Goal: Check status: Check status

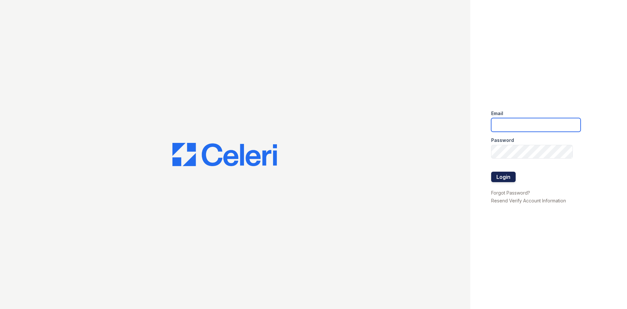
type input "arriveminnetonka@trinity-pm.com"
click at [510, 176] on button "Login" at bounding box center [503, 176] width 24 height 10
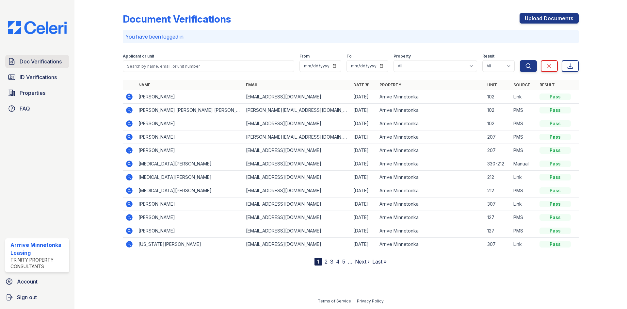
click at [36, 62] on span "Doc Verifications" at bounding box center [41, 61] width 42 height 8
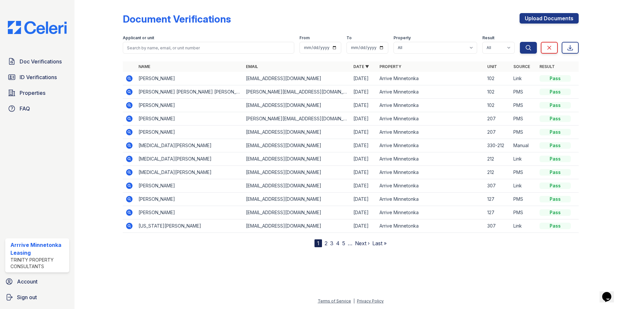
click at [128, 119] on icon at bounding box center [129, 118] width 2 height 2
click at [132, 131] on icon at bounding box center [129, 132] width 7 height 7
click at [128, 119] on icon at bounding box center [129, 118] width 7 height 7
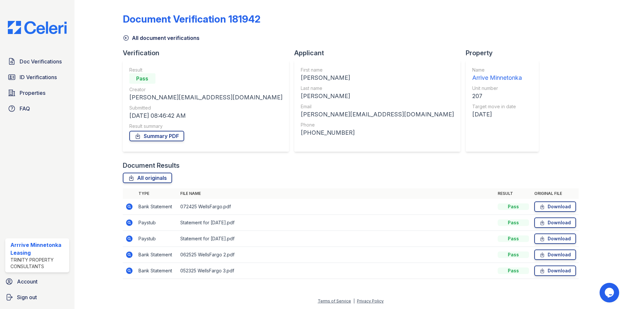
click at [128, 222] on icon at bounding box center [129, 222] width 2 height 2
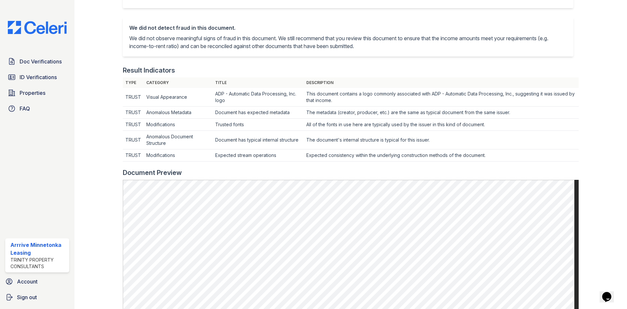
scroll to position [33, 0]
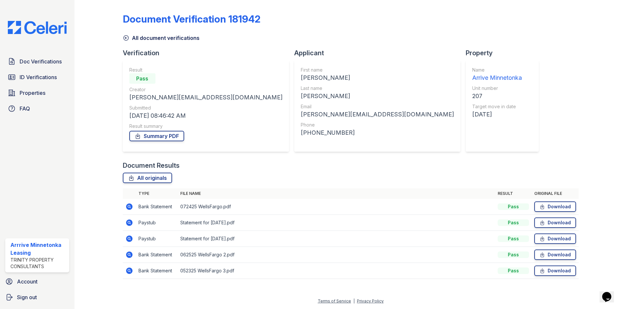
click at [128, 238] on icon at bounding box center [129, 238] width 8 height 8
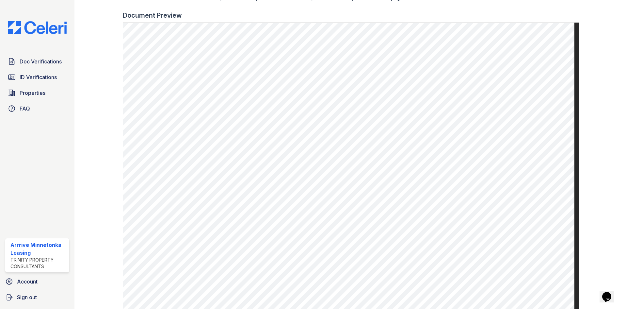
scroll to position [261, 0]
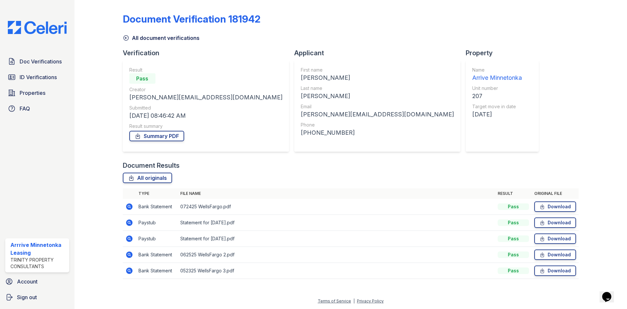
click at [130, 221] on icon at bounding box center [129, 222] width 8 height 8
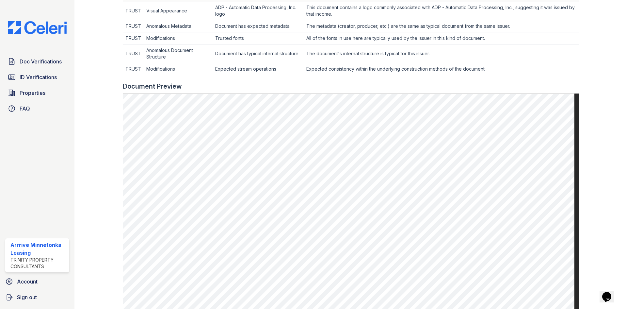
scroll to position [229, 0]
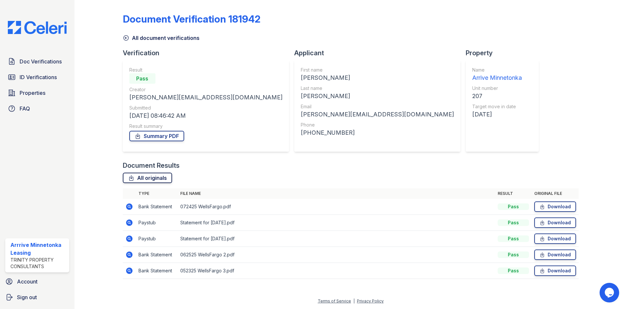
click at [148, 179] on link "All originals" at bounding box center [147, 177] width 49 height 10
click at [30, 77] on span "ID Verifications" at bounding box center [38, 77] width 37 height 8
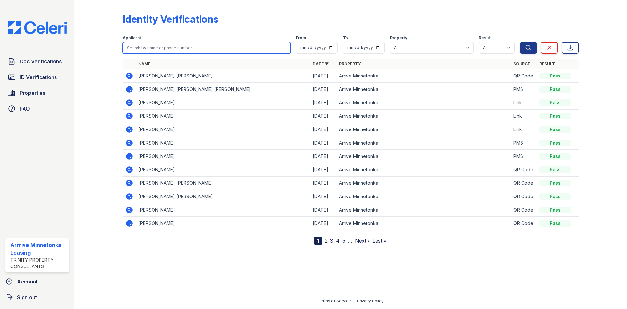
click at [156, 49] on input "search" at bounding box center [207, 48] width 168 height 12
type input "Rodney"
click at [520, 42] on button "Search" at bounding box center [528, 48] width 17 height 12
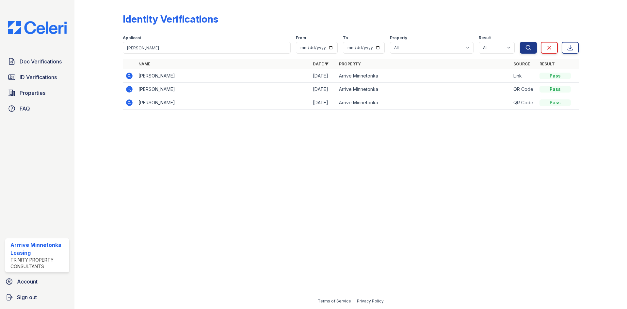
click at [127, 76] on icon at bounding box center [129, 75] width 7 height 7
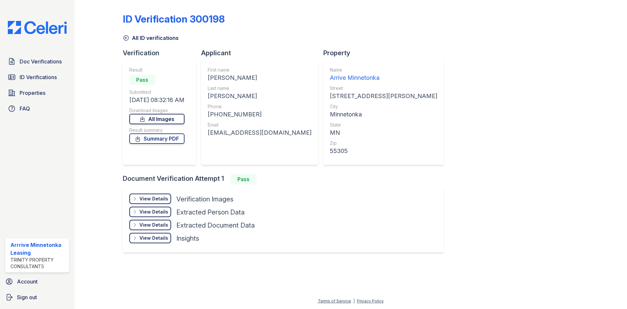
click at [150, 119] on link "All Images" at bounding box center [156, 119] width 55 height 10
click at [161, 132] on div "Result summary" at bounding box center [156, 130] width 55 height 7
click at [160, 139] on link "Summary PDF" at bounding box center [156, 138] width 55 height 10
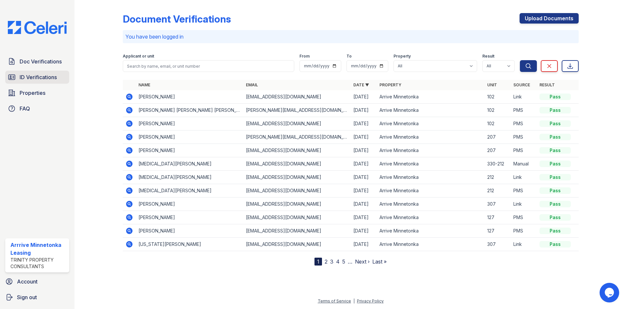
drag, startPoint x: 40, startPoint y: 78, endPoint x: 46, endPoint y: 78, distance: 6.9
click at [40, 78] on span "ID Verifications" at bounding box center [38, 77] width 37 height 8
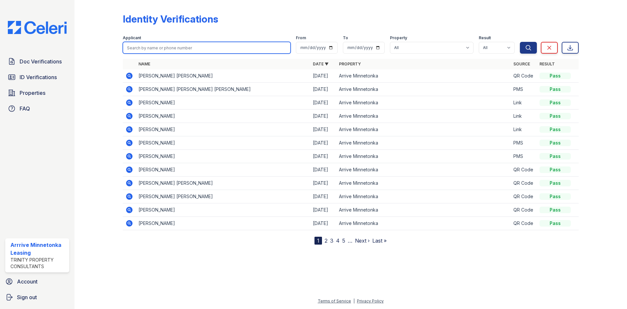
click at [151, 47] on input "search" at bounding box center [207, 48] width 168 height 12
type input "Fraga"
click at [520, 42] on button "Search" at bounding box center [528, 48] width 17 height 12
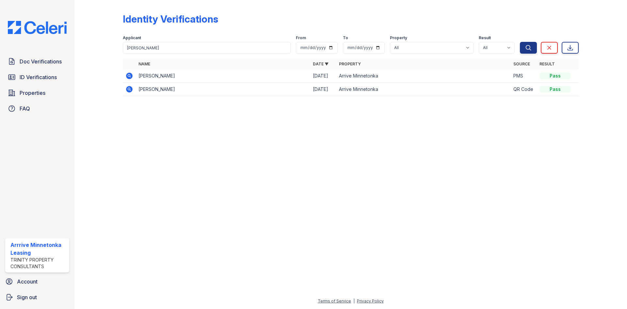
click at [130, 74] on icon at bounding box center [129, 75] width 7 height 7
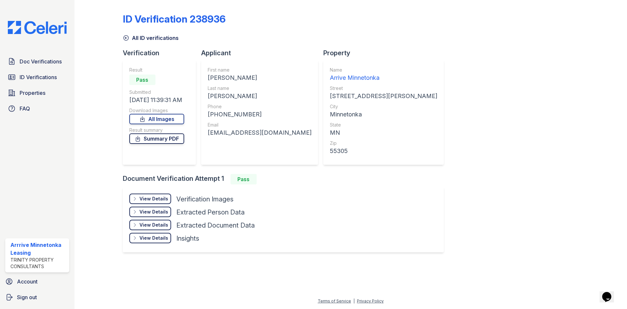
click at [149, 140] on link "Summary PDF" at bounding box center [156, 138] width 55 height 10
click at [38, 57] on link "Doc Verifications" at bounding box center [37, 61] width 64 height 13
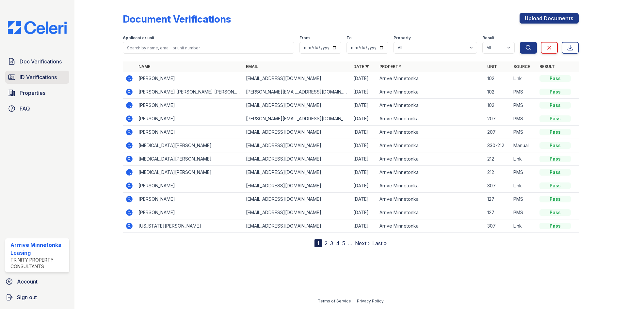
click at [49, 77] on span "ID Verifications" at bounding box center [38, 77] width 37 height 8
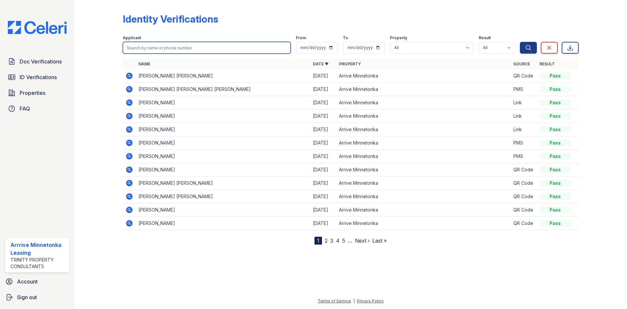
click at [147, 47] on input "search" at bounding box center [207, 48] width 168 height 12
type input "Tatum"
click at [520, 42] on button "Search" at bounding box center [528, 48] width 17 height 12
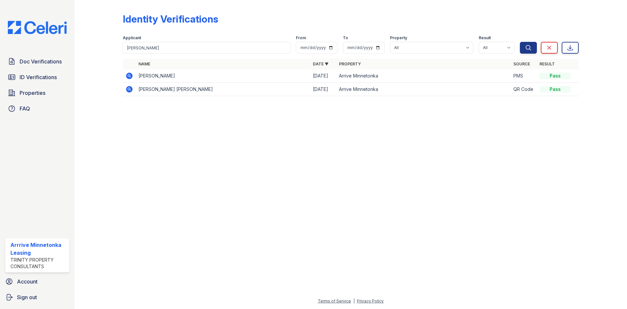
click at [130, 90] on icon at bounding box center [129, 89] width 7 height 7
click at [128, 79] on icon at bounding box center [129, 76] width 8 height 8
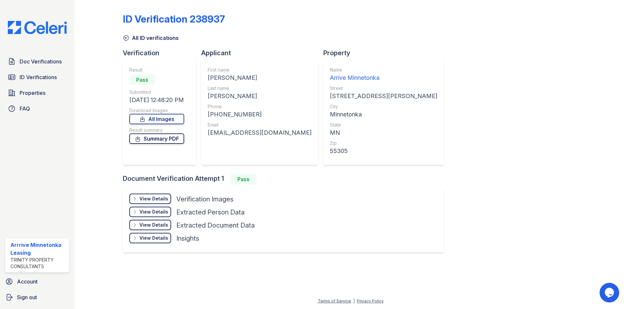
click at [153, 141] on link "Summary PDF" at bounding box center [156, 138] width 55 height 10
click at [33, 63] on span "Doc Verifications" at bounding box center [41, 61] width 42 height 8
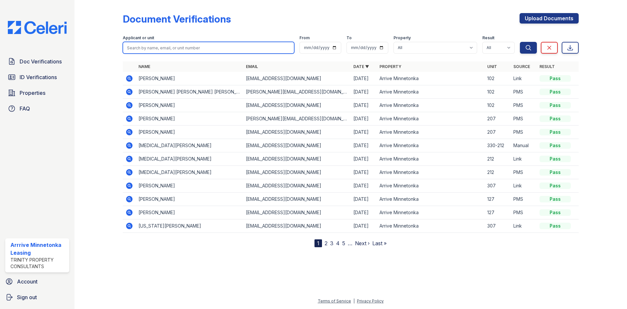
click at [177, 49] on input "search" at bounding box center [208, 48] width 171 height 12
type input "Fraga"
click at [520, 42] on button "Search" at bounding box center [528, 48] width 17 height 12
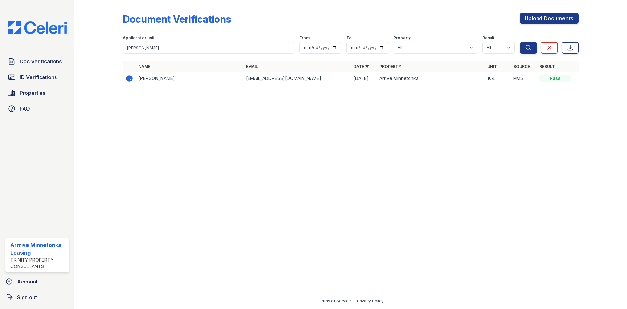
click at [132, 79] on icon at bounding box center [129, 78] width 7 height 7
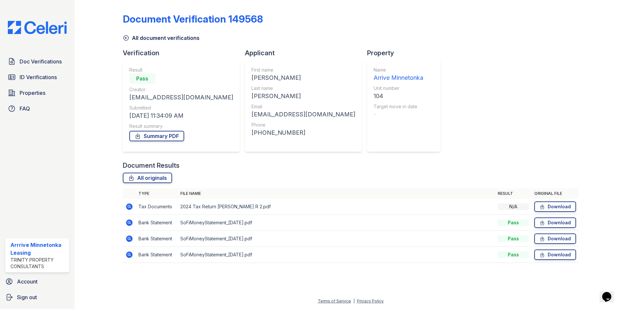
click at [130, 206] on icon at bounding box center [129, 206] width 2 height 2
click at [161, 136] on link "Summary PDF" at bounding box center [156, 136] width 55 height 10
click at [29, 61] on span "Doc Verifications" at bounding box center [41, 61] width 42 height 8
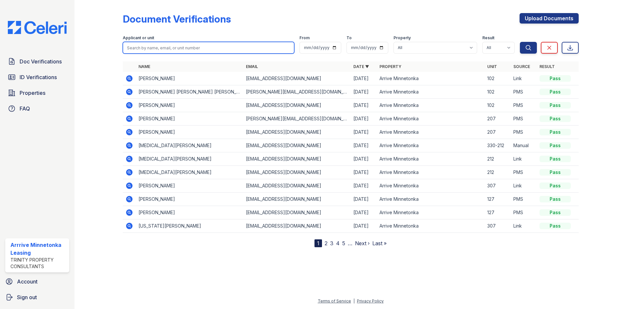
click at [144, 50] on input "search" at bounding box center [208, 48] width 171 height 12
type input "[PERSON_NAME]"
click at [520, 42] on button "Search" at bounding box center [528, 48] width 17 height 12
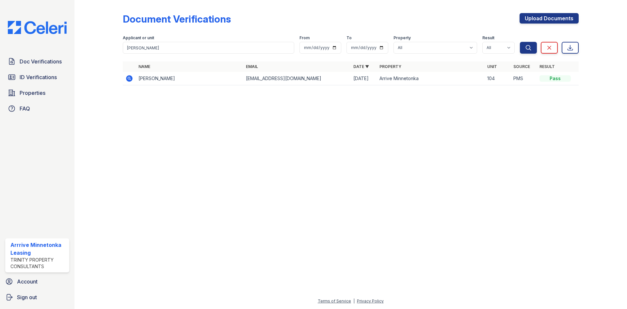
click at [130, 80] on icon at bounding box center [129, 78] width 7 height 7
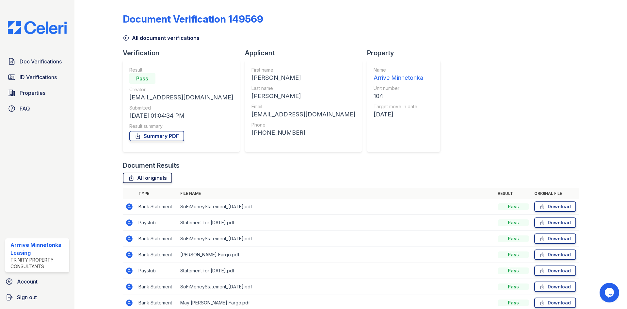
click at [153, 175] on link "All originals" at bounding box center [147, 177] width 49 height 10
click at [148, 139] on link "Summary PDF" at bounding box center [156, 136] width 55 height 10
